Goal: Find specific page/section: Find specific page/section

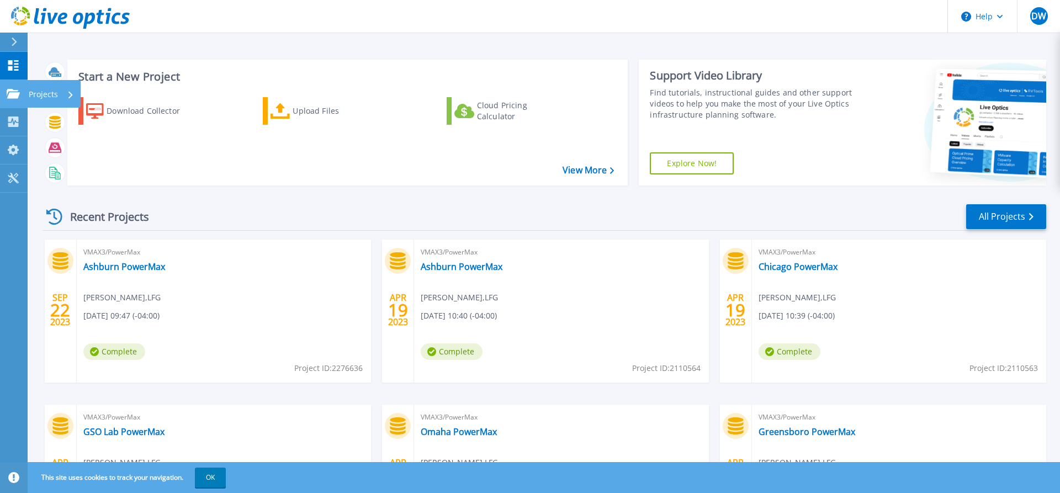
click at [41, 88] on p "Projects" at bounding box center [43, 94] width 29 height 29
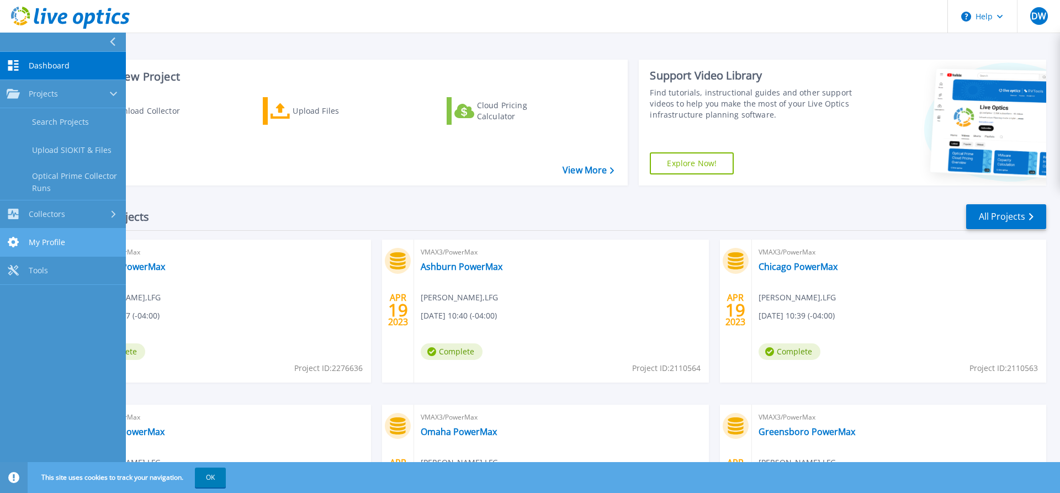
click at [39, 238] on span "My Profile" at bounding box center [47, 242] width 36 height 10
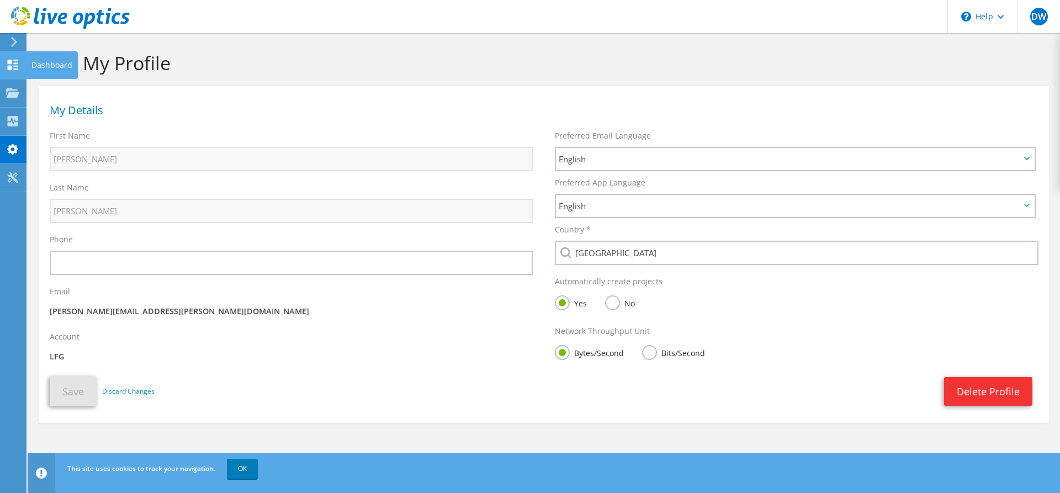
click at [56, 59] on div "Dashboard" at bounding box center [52, 65] width 52 height 28
